Goal: Register for event/course

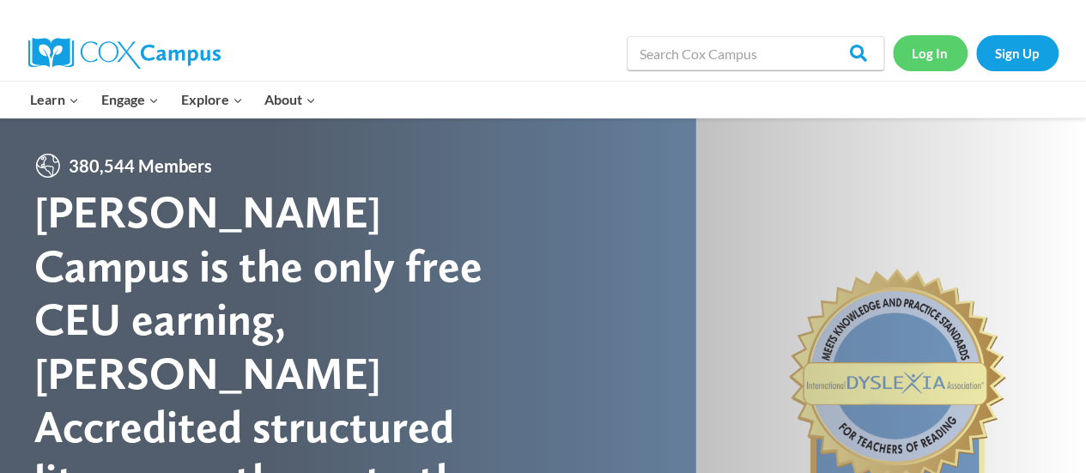
click at [931, 61] on link "Log In" at bounding box center [930, 52] width 75 height 35
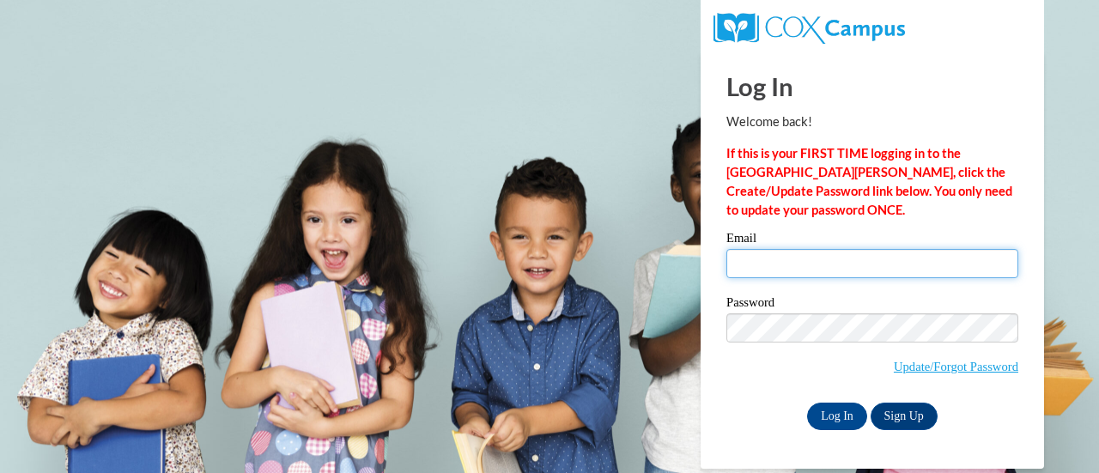
click at [829, 255] on input "Email" at bounding box center [872, 263] width 292 height 29
type input "erin.kuiper@rusd.org"
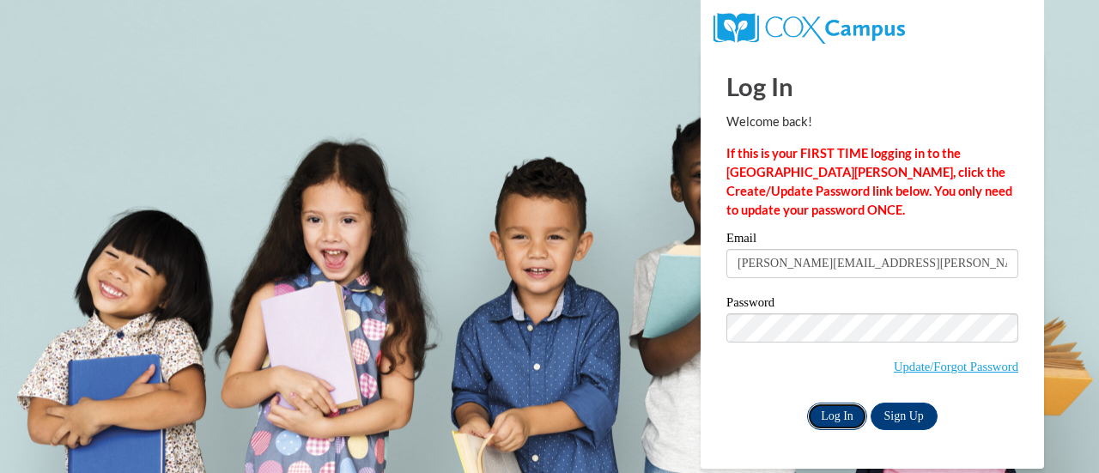
click at [837, 408] on input "Log In" at bounding box center [837, 416] width 60 height 27
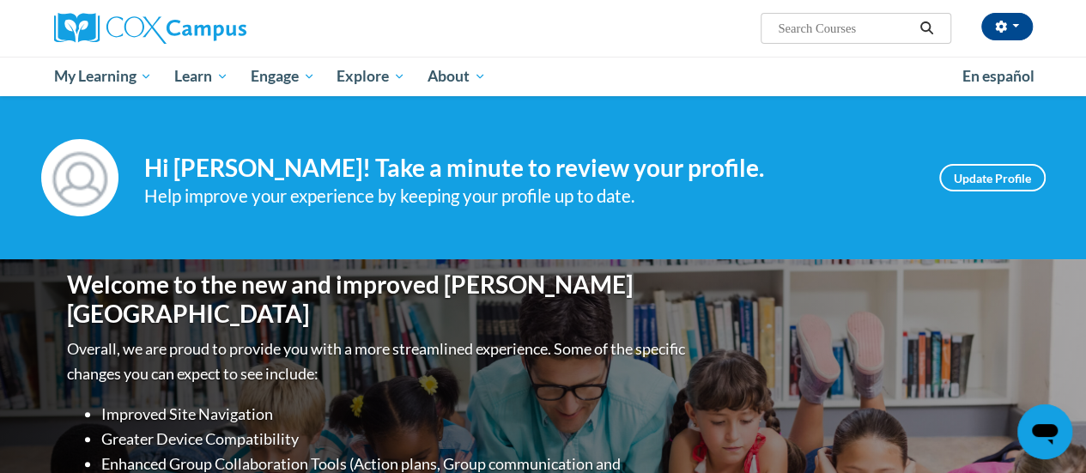
click at [817, 35] on input "Search..." at bounding box center [844, 28] width 137 height 21
type input "data driven instruction"
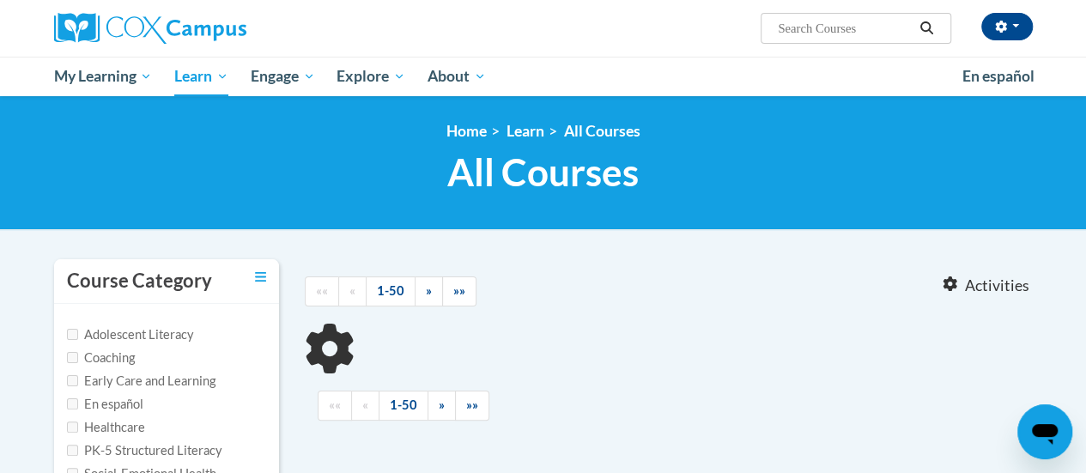
type input "data driven instruction"
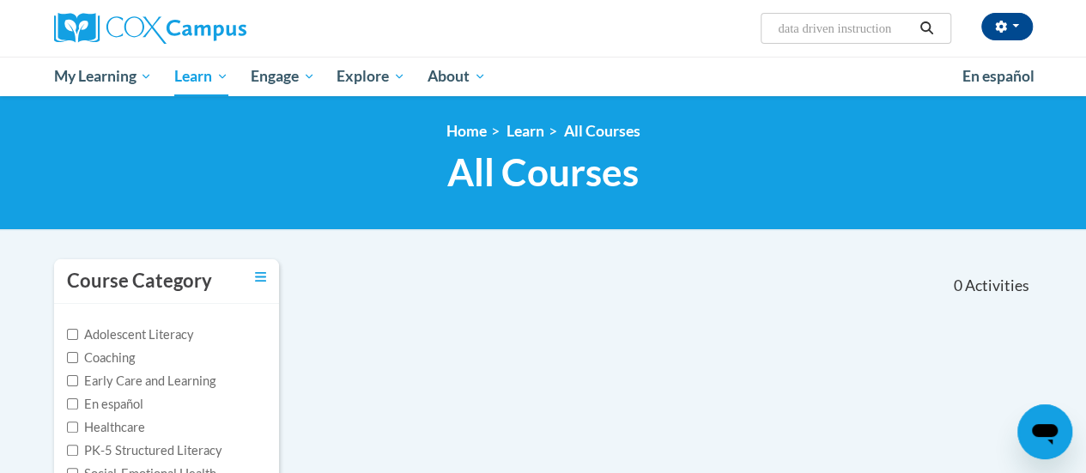
click at [876, 20] on input "data driven instruction" at bounding box center [844, 28] width 137 height 21
click at [907, 27] on input "data driven instruction" at bounding box center [844, 28] width 137 height 21
type input "d"
type input "reading fluency"
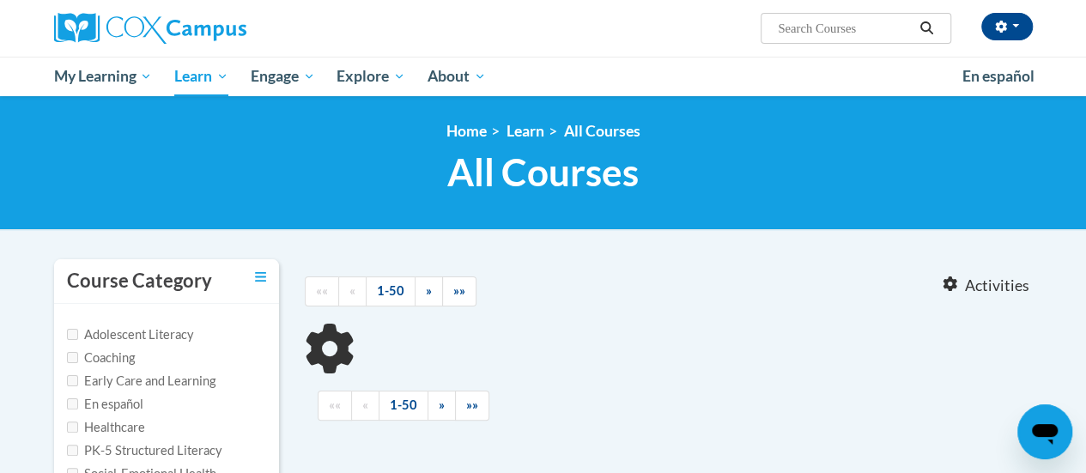
type input "reading fluency"
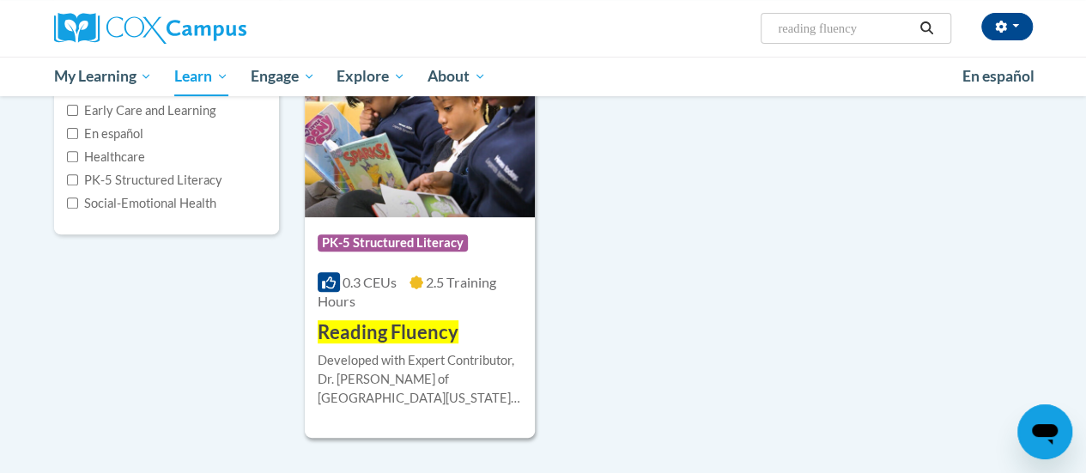
scroll to position [271, 0]
click at [427, 216] on div "Course Category: PK-5 Structured Literacy 0.3 CEUs 2.5 Training Hours COURSE Re…" at bounding box center [420, 280] width 230 height 129
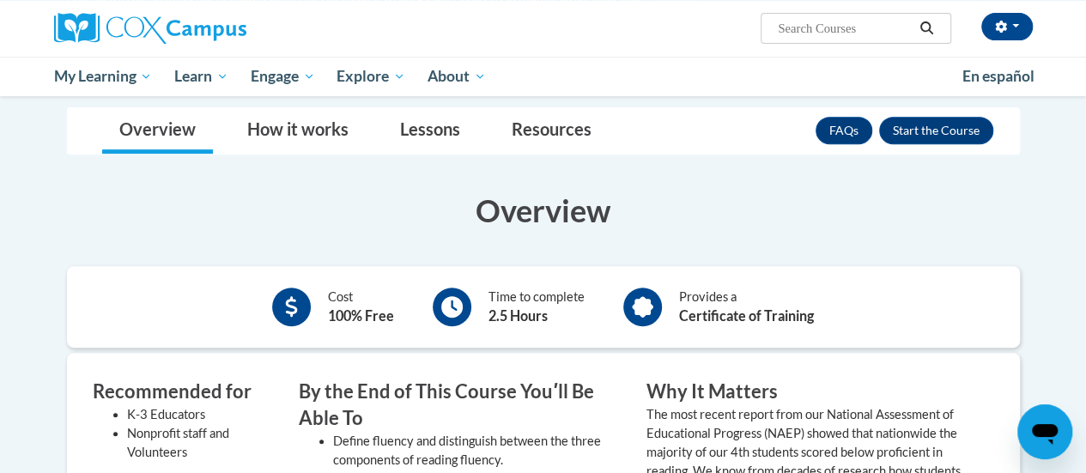
scroll to position [300, 0]
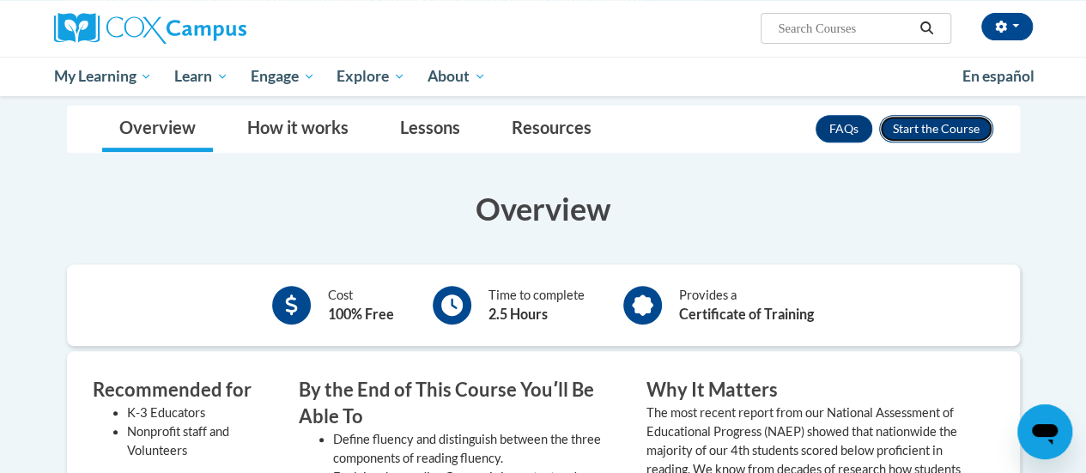
click at [930, 115] on button "Enroll" at bounding box center [936, 128] width 114 height 27
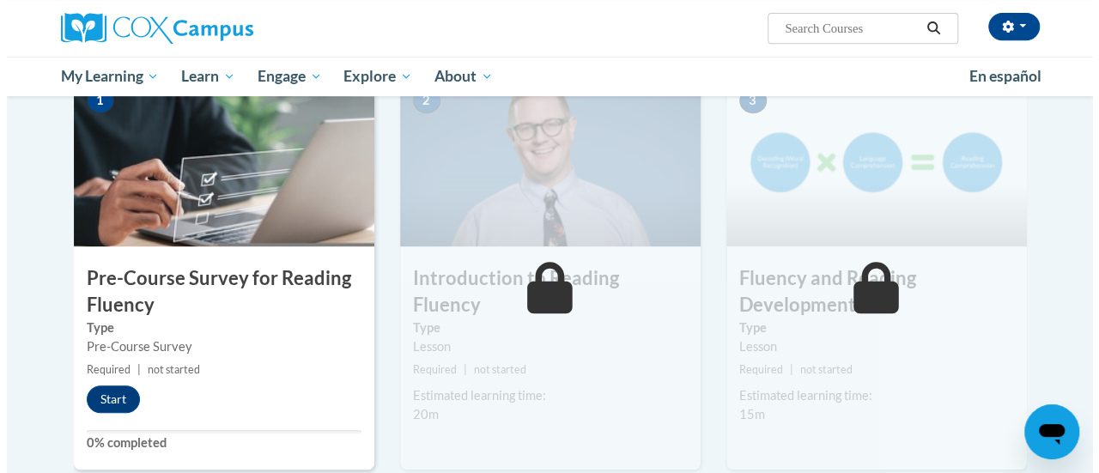
scroll to position [377, 0]
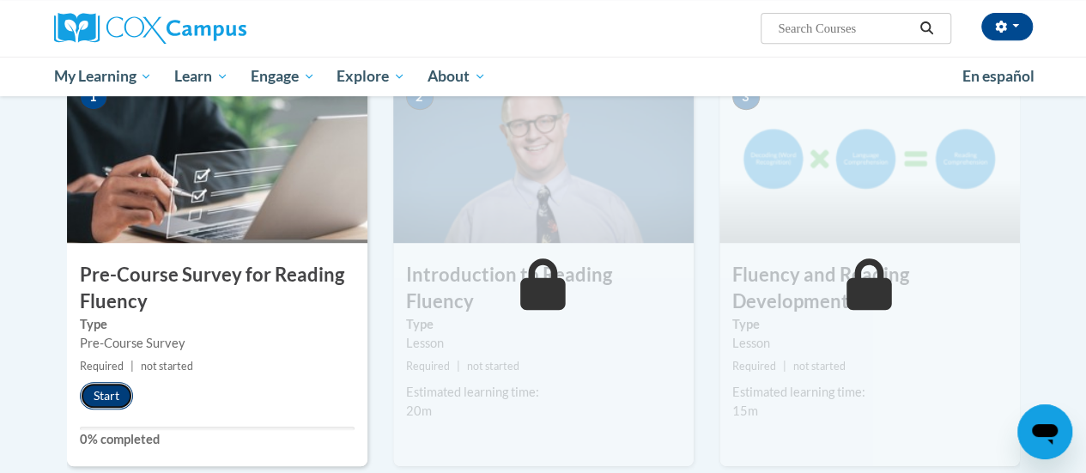
click at [117, 394] on button "Start" at bounding box center [106, 395] width 53 height 27
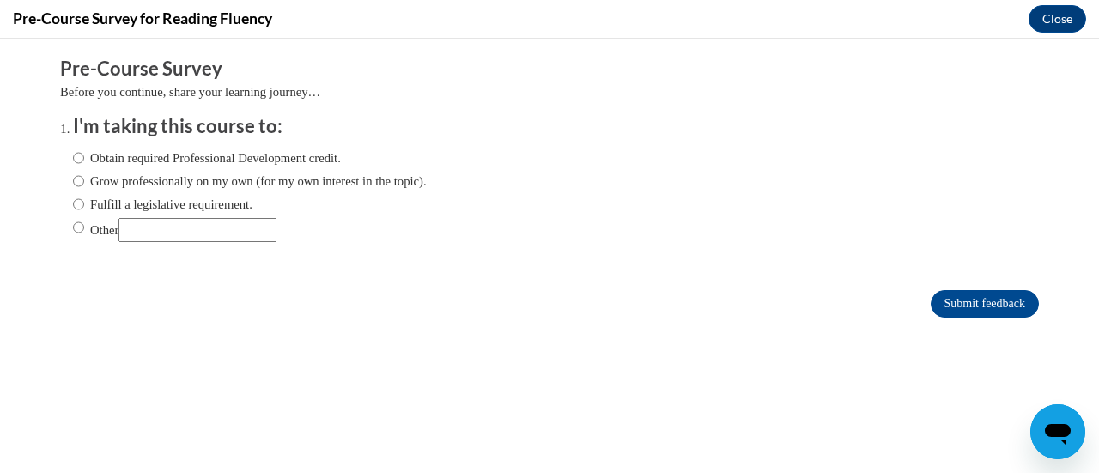
scroll to position [0, 0]
click at [73, 156] on input "Obtain required Professional Development credit." at bounding box center [78, 158] width 11 height 19
radio input "true"
click at [955, 313] on input "Submit feedback" at bounding box center [985, 303] width 108 height 27
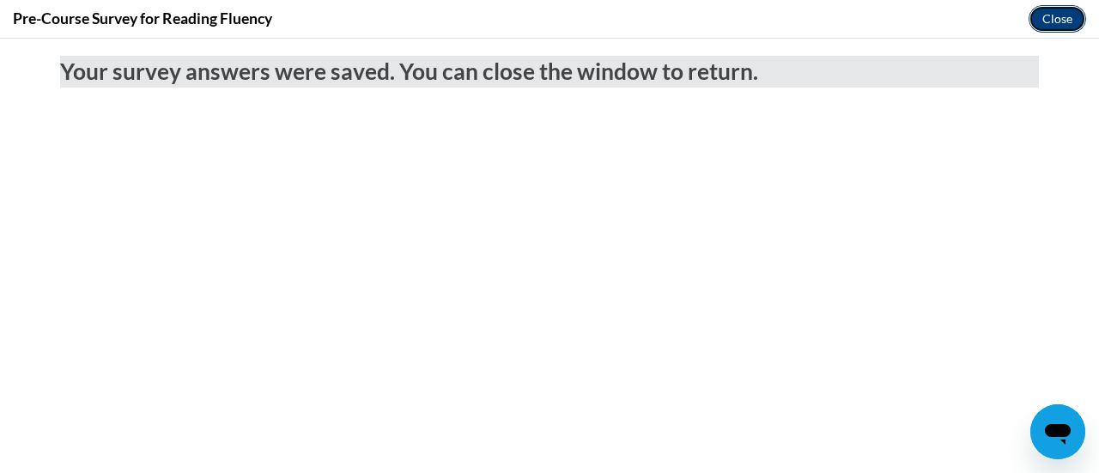
click at [1046, 28] on button "Close" at bounding box center [1057, 18] width 58 height 27
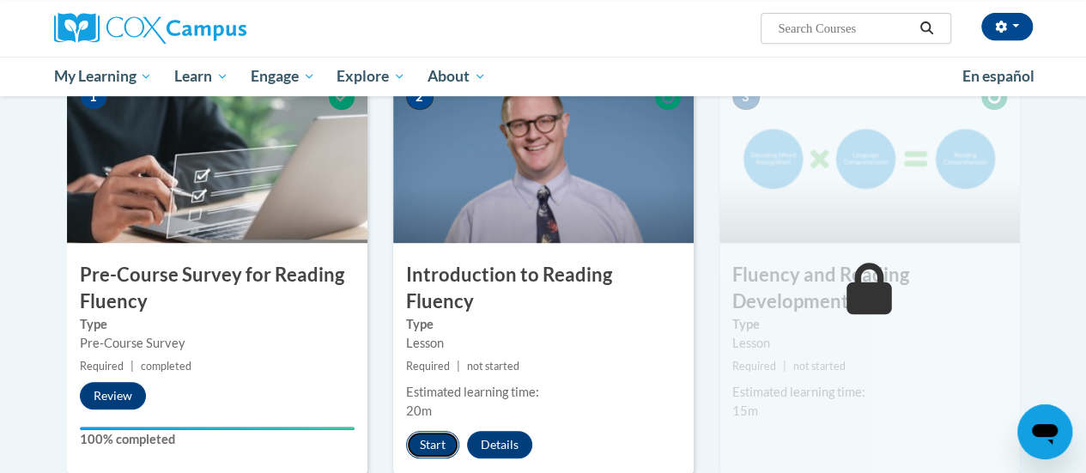
click at [421, 431] on button "Start" at bounding box center [432, 444] width 53 height 27
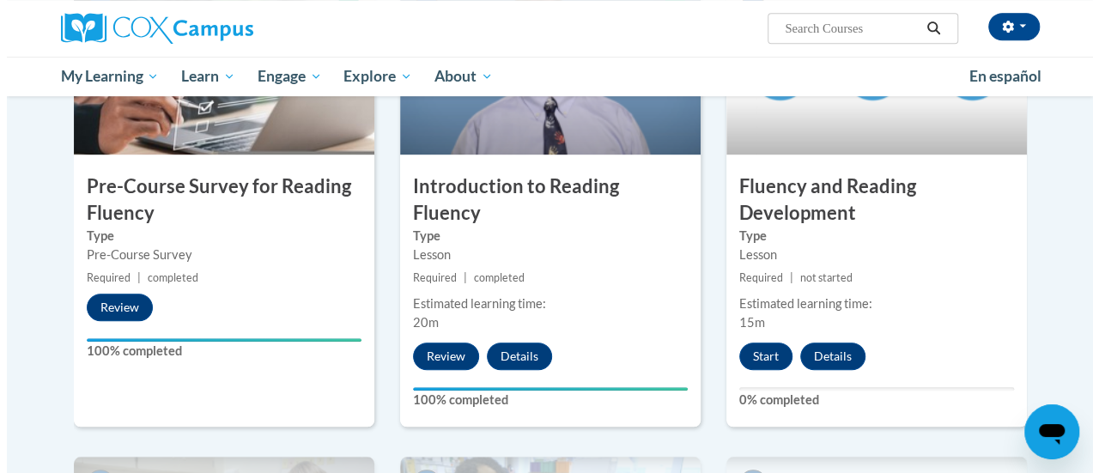
scroll to position [464, 0]
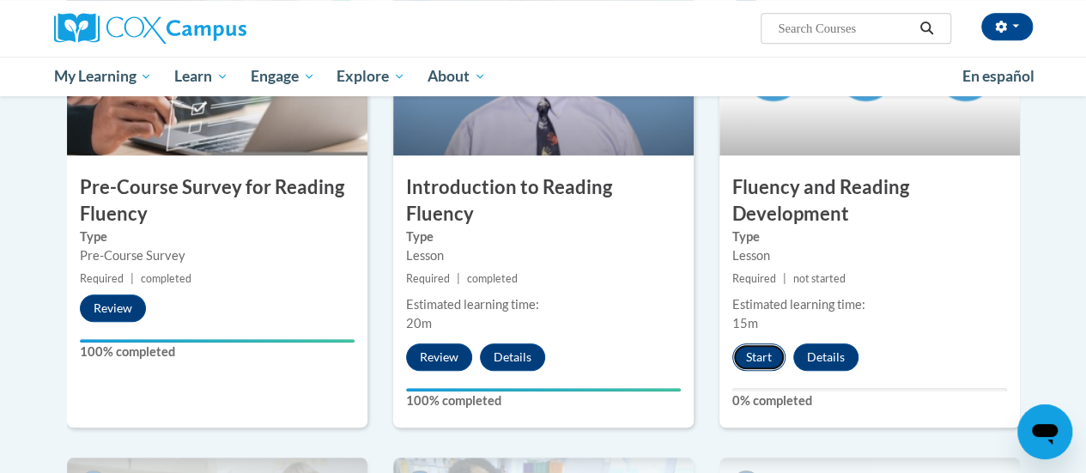
click at [761, 355] on button "Start" at bounding box center [758, 356] width 53 height 27
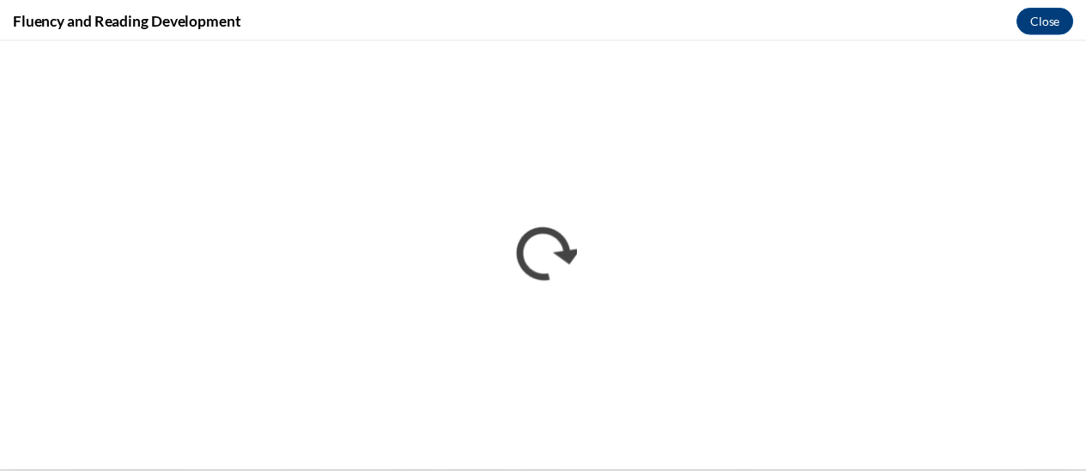
scroll to position [0, 0]
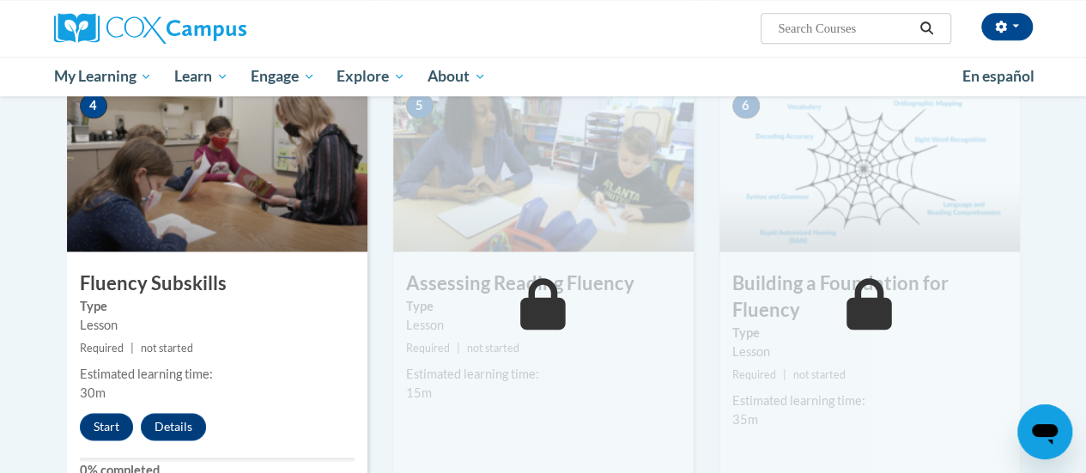
scroll to position [841, 0]
